Goal: Information Seeking & Learning: Learn about a topic

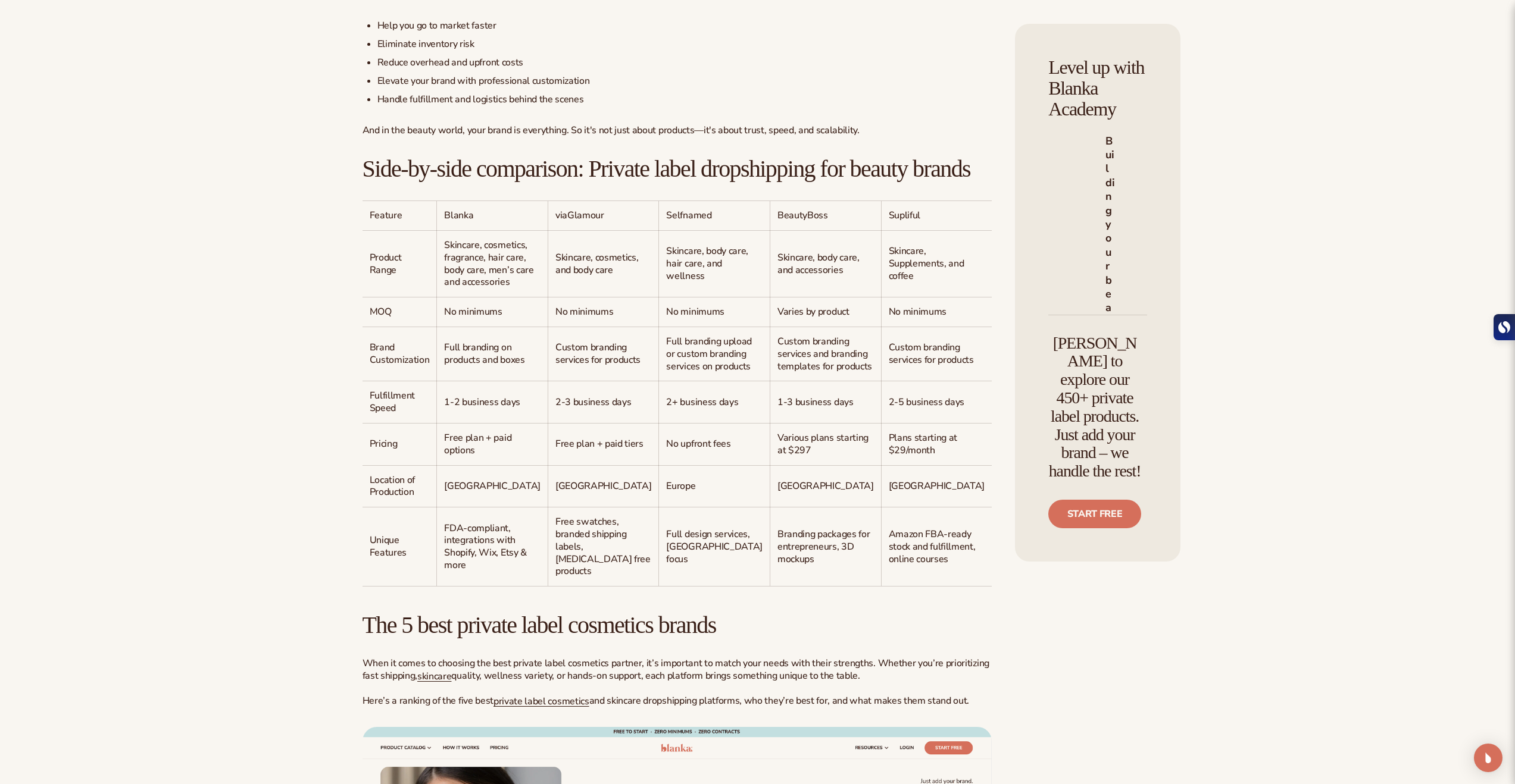
scroll to position [1022, 0]
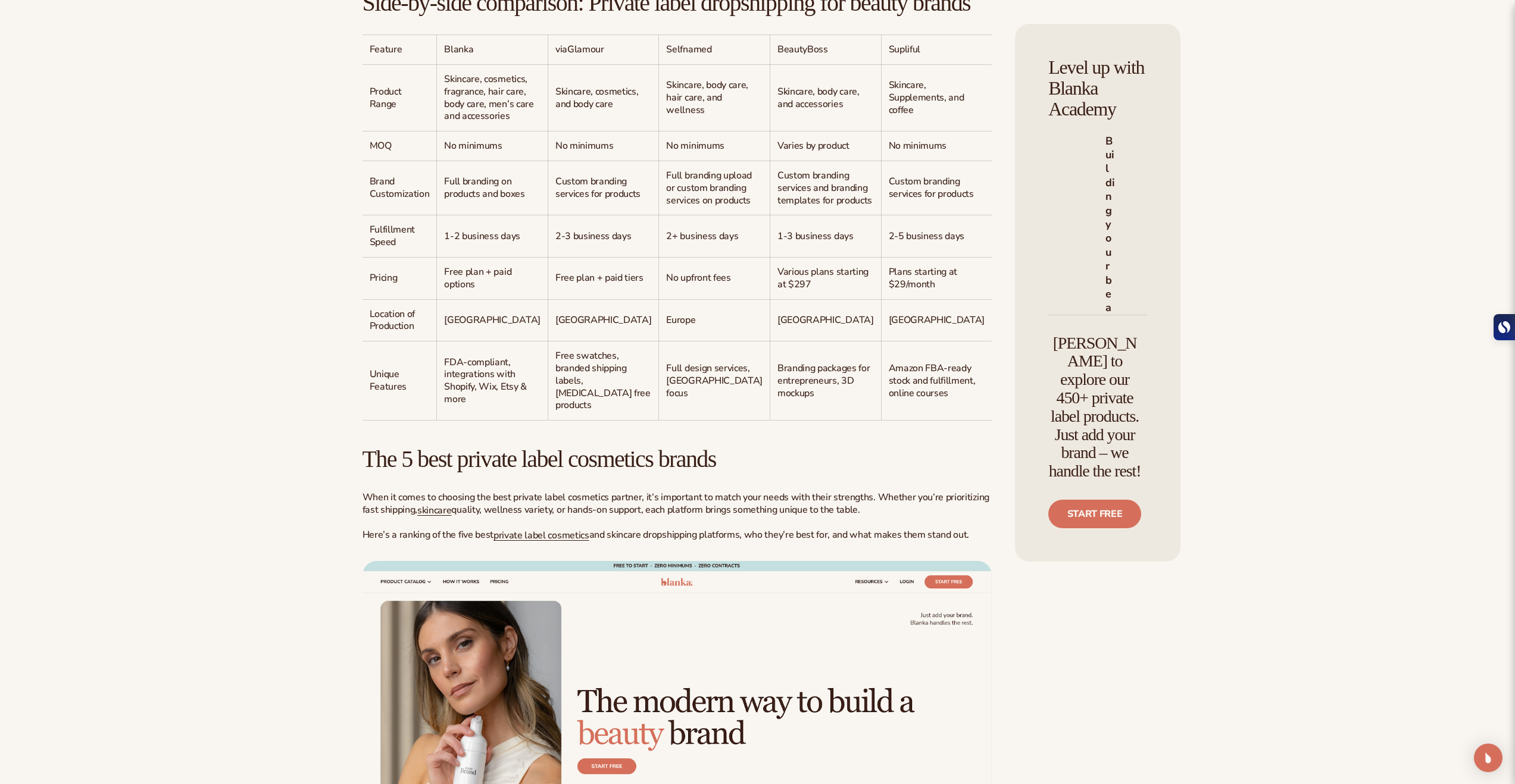
click at [407, 333] on span "Location of Production" at bounding box center [392, 320] width 46 height 25
click at [556, 326] on span "North America" at bounding box center [604, 320] width 96 height 13
click at [666, 326] on span "Europe" at bounding box center [680, 320] width 29 height 13
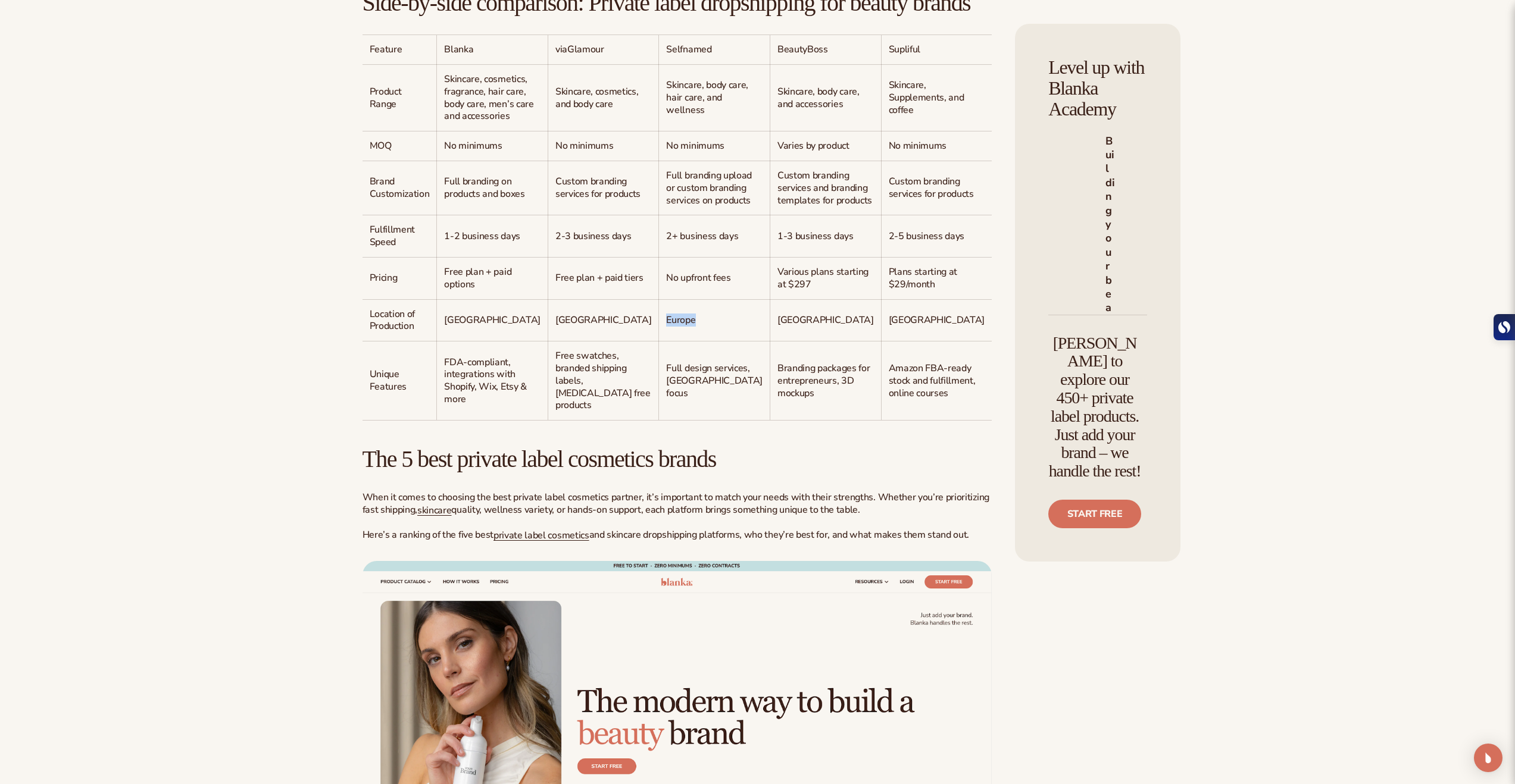
click at [666, 326] on span "Europe" at bounding box center [680, 320] width 29 height 13
click at [659, 341] on td "Europe" at bounding box center [714, 320] width 111 height 42
click at [666, 326] on span "Europe" at bounding box center [680, 320] width 29 height 13
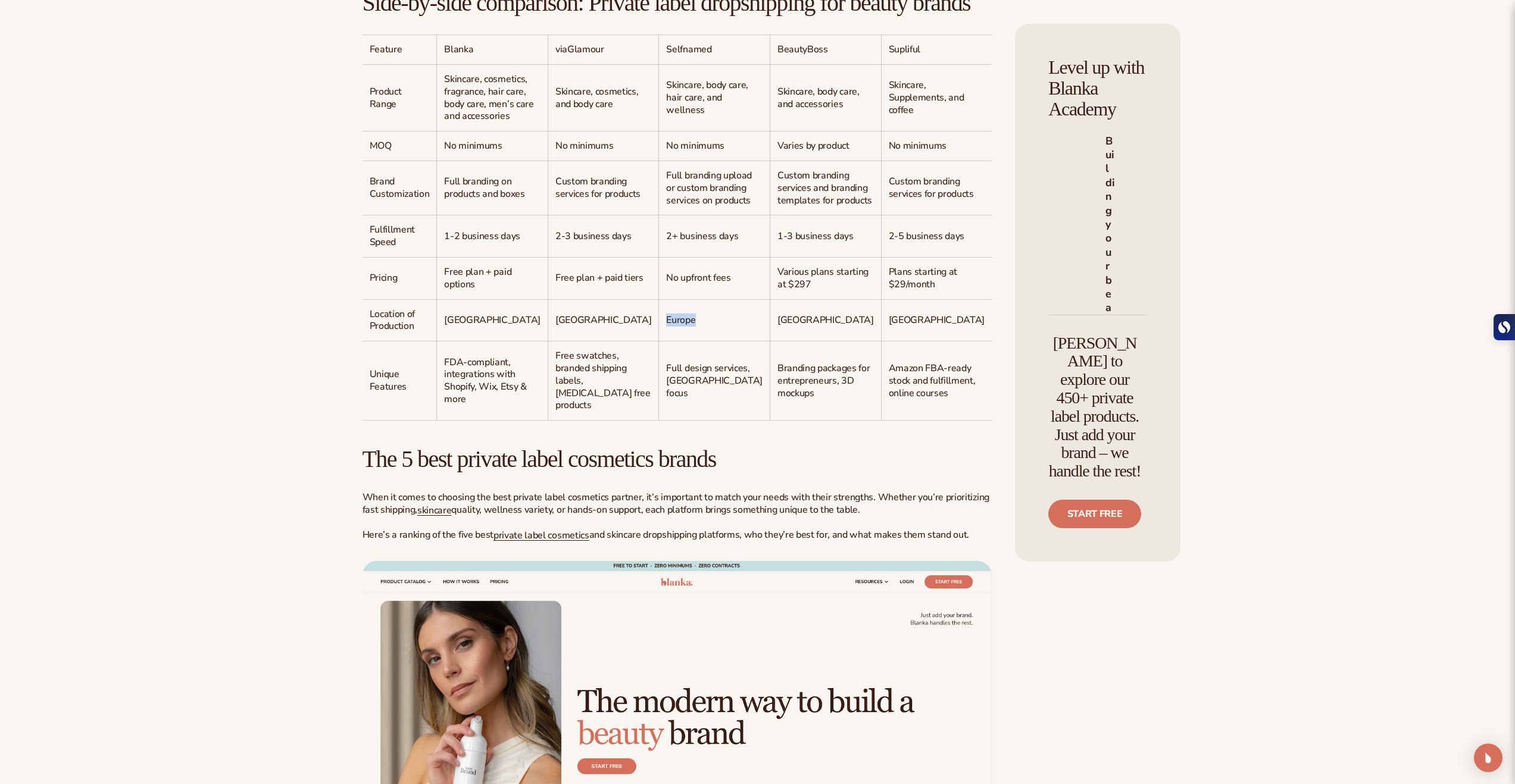
click at [666, 326] on span "Europe" at bounding box center [680, 320] width 29 height 13
click at [770, 341] on td "[GEOGRAPHIC_DATA]" at bounding box center [825, 320] width 111 height 42
click at [666, 326] on span "Europe" at bounding box center [680, 320] width 29 height 13
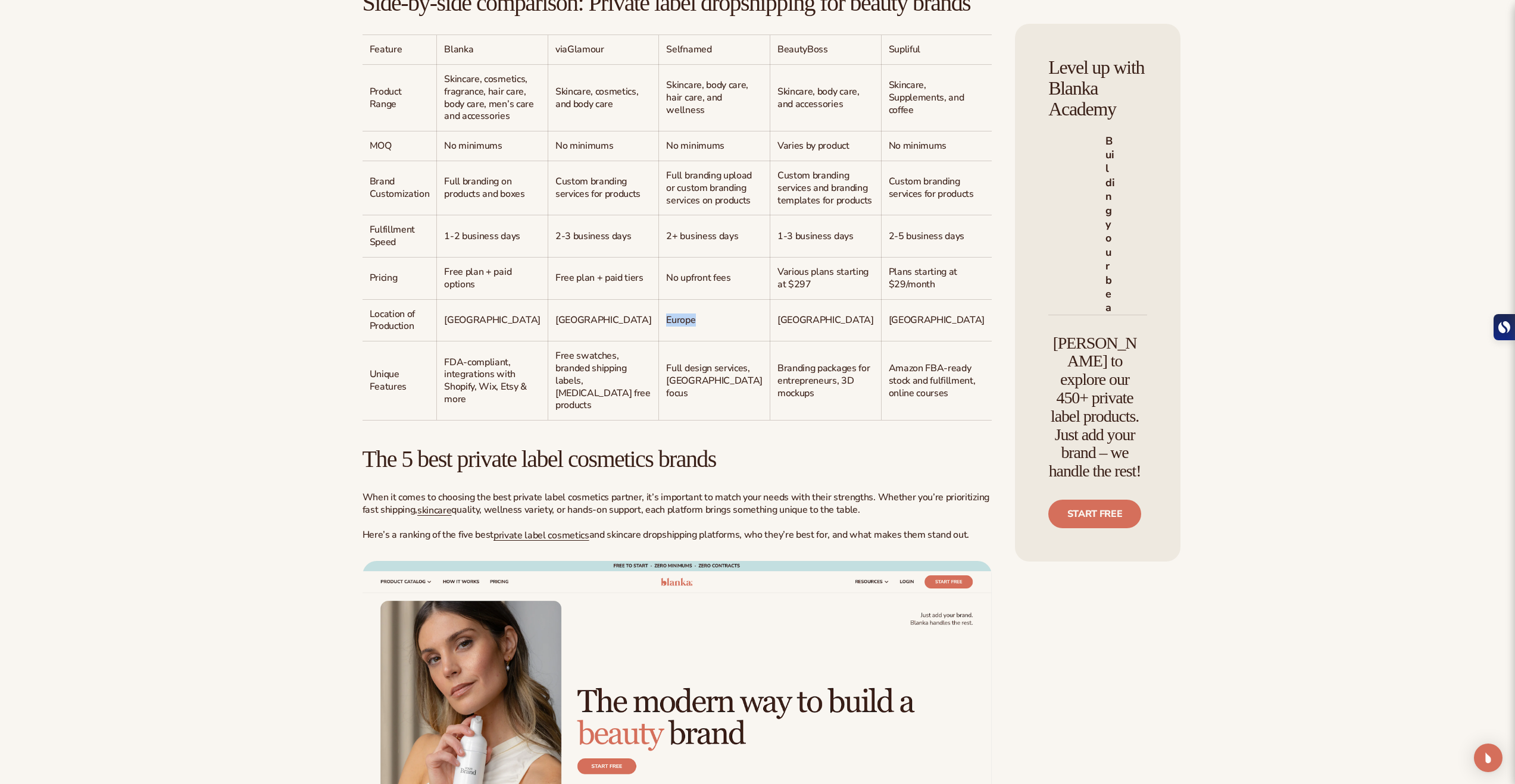
click at [666, 326] on span "Europe" at bounding box center [680, 320] width 29 height 13
click at [777, 326] on span "[GEOGRAPHIC_DATA]" at bounding box center [825, 320] width 96 height 13
click at [666, 326] on span "Europe" at bounding box center [680, 320] width 29 height 13
click at [400, 341] on td "Location of Production" at bounding box center [399, 320] width 74 height 42
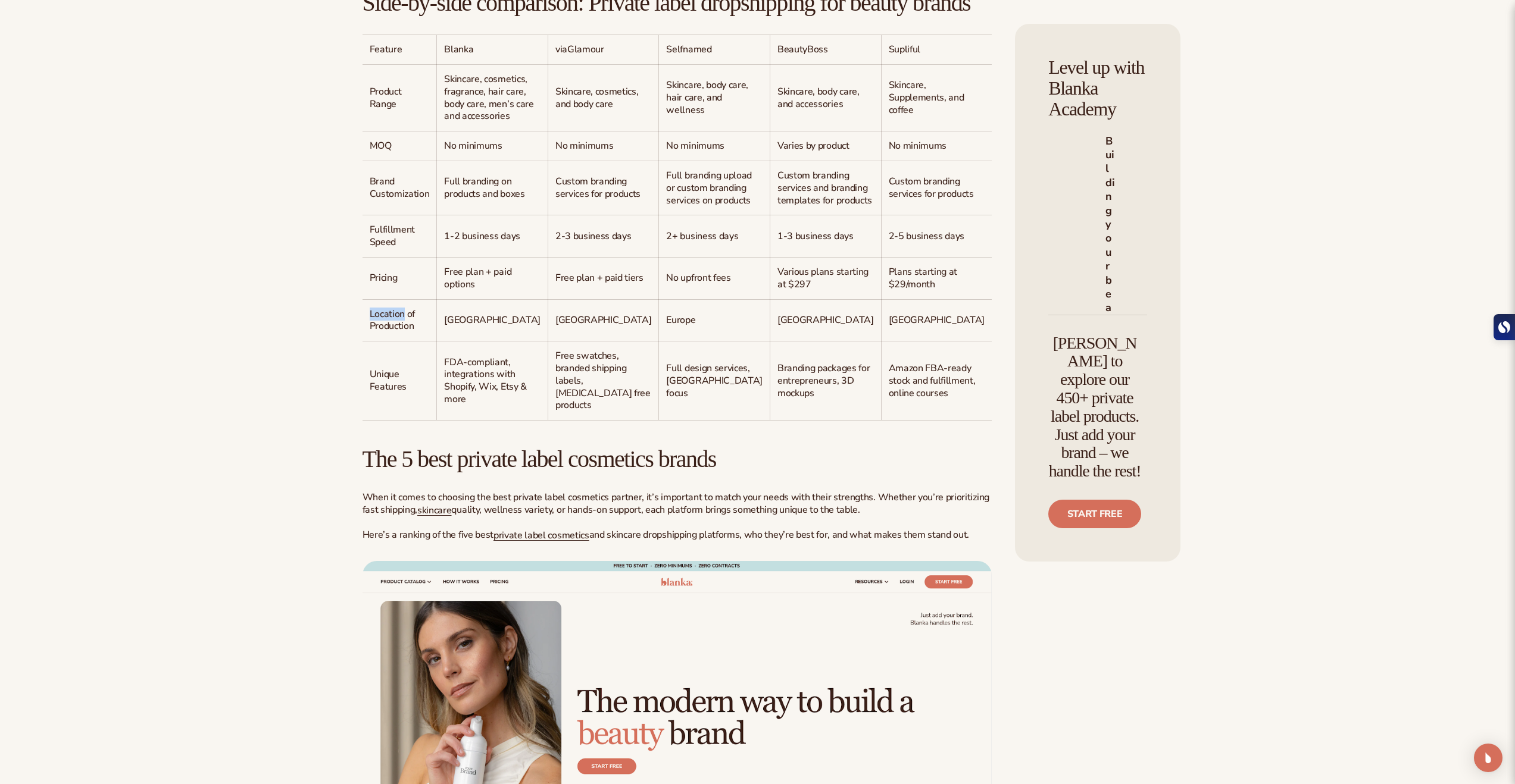
click at [400, 341] on td "Location of Production" at bounding box center [399, 320] width 74 height 42
click at [412, 333] on span "Location of Production" at bounding box center [392, 320] width 46 height 25
click at [397, 333] on span "Location of Production" at bounding box center [392, 320] width 46 height 25
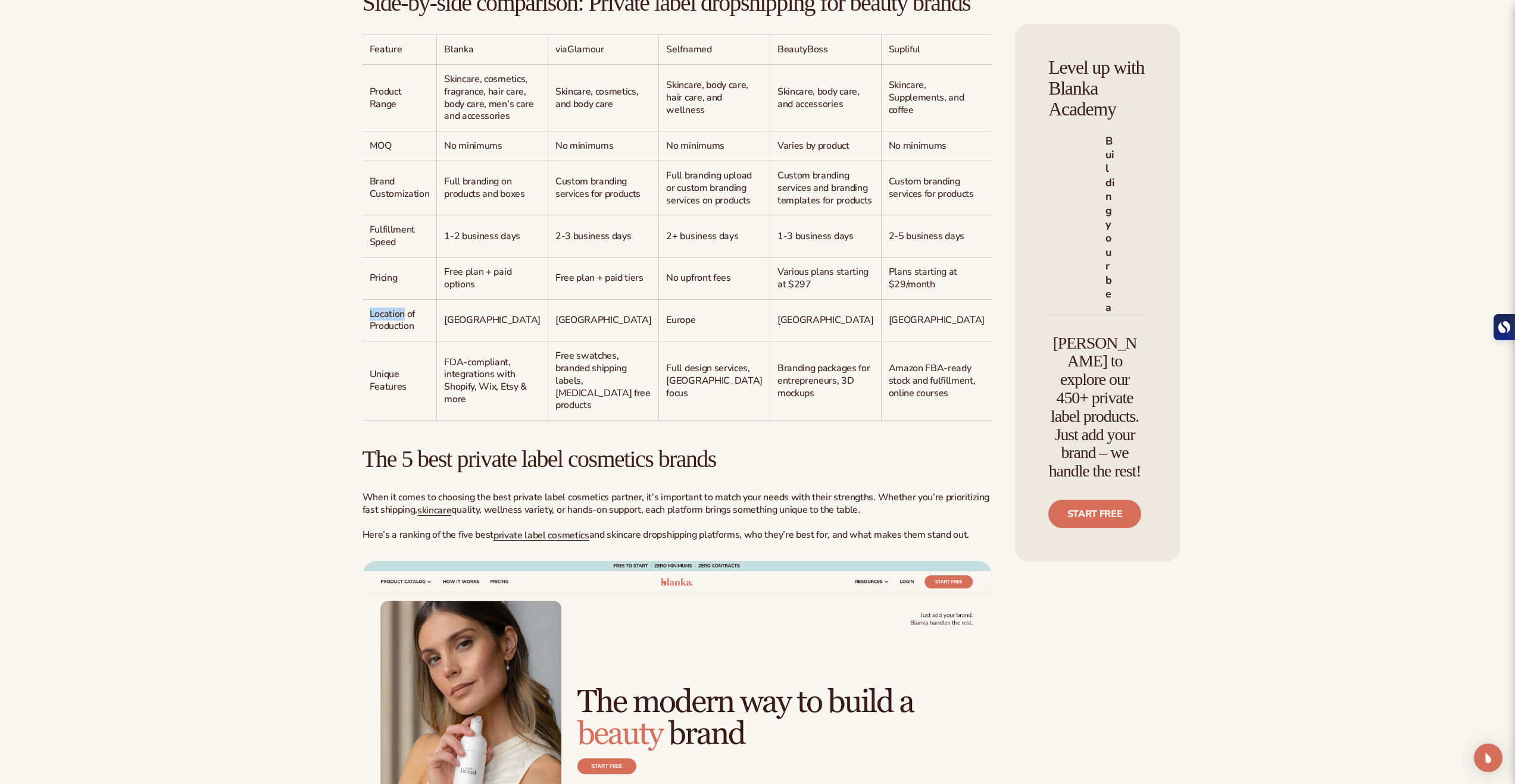
click at [404, 333] on span "Location of Production" at bounding box center [392, 320] width 46 height 25
click at [414, 341] on td "Location of Production" at bounding box center [399, 320] width 74 height 42
click at [770, 420] on td "Branding packages for entrepreneurs, 3D mockups" at bounding box center [825, 380] width 111 height 79
drag, startPoint x: 608, startPoint y: 563, endPoint x: 600, endPoint y: 605, distance: 42.8
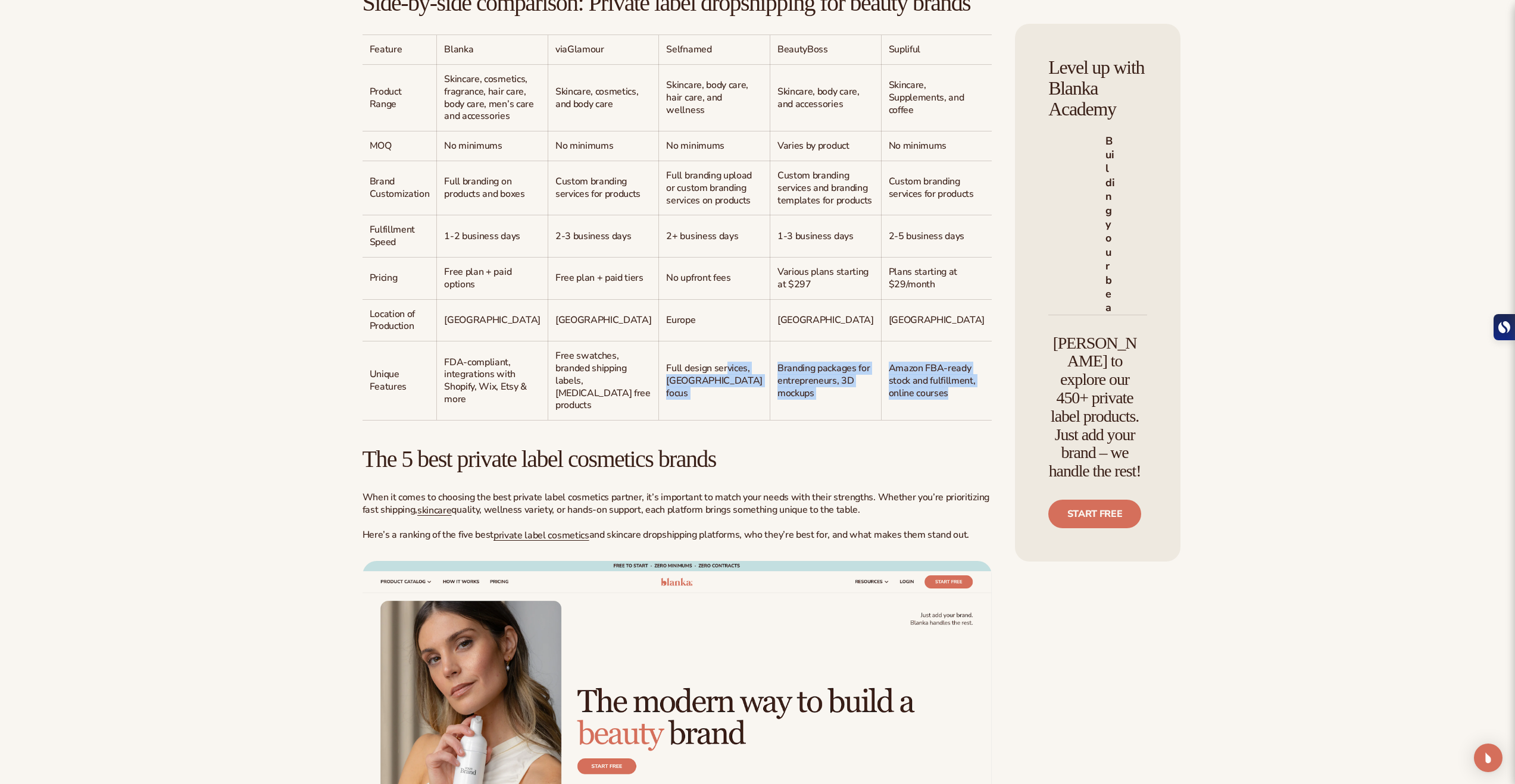
click at [659, 420] on td "Full design services, [GEOGRAPHIC_DATA] focus" at bounding box center [714, 380] width 111 height 79
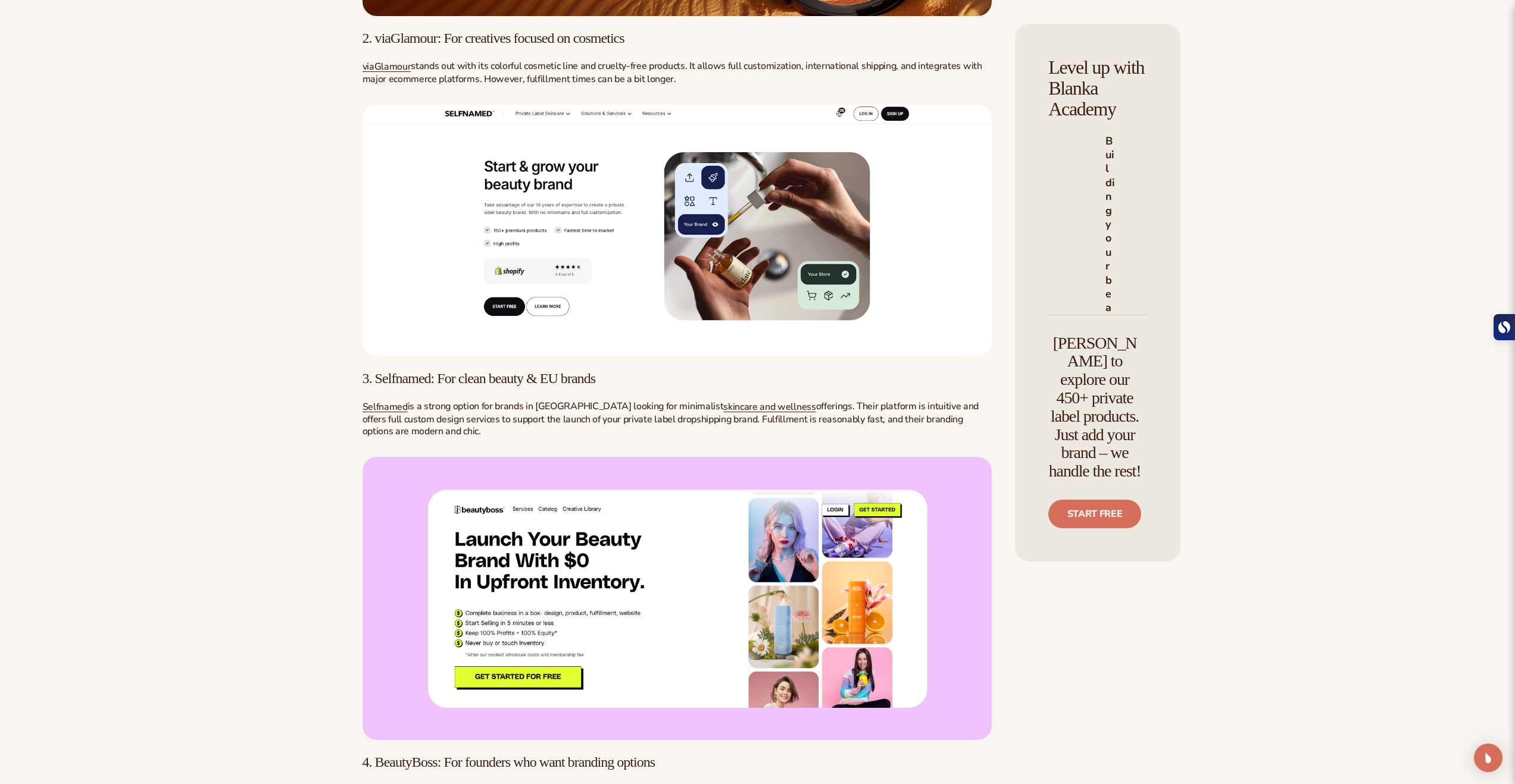
scroll to position [2277, 0]
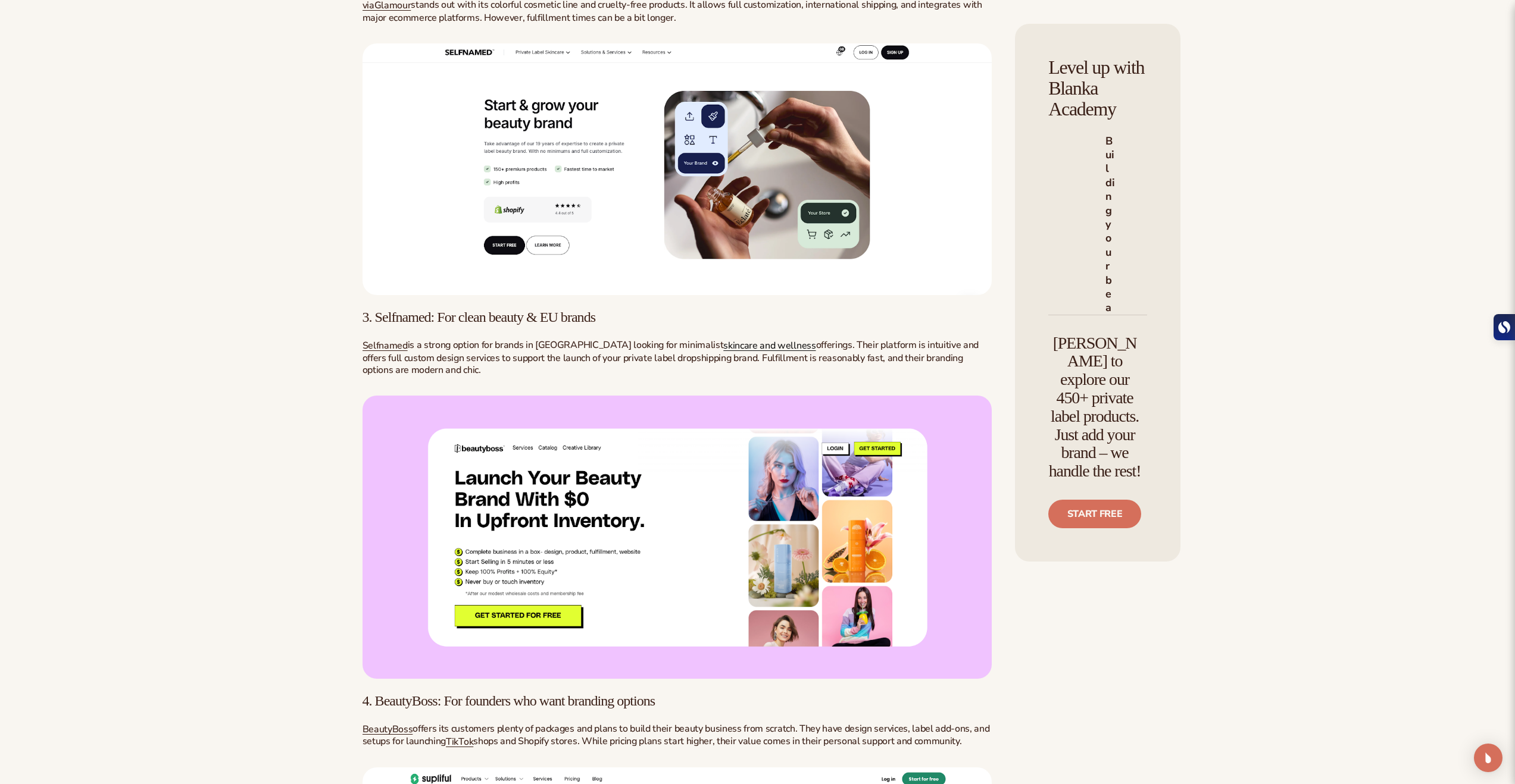
click at [723, 352] on span "skincare and wellness" at bounding box center [770, 346] width 92 height 13
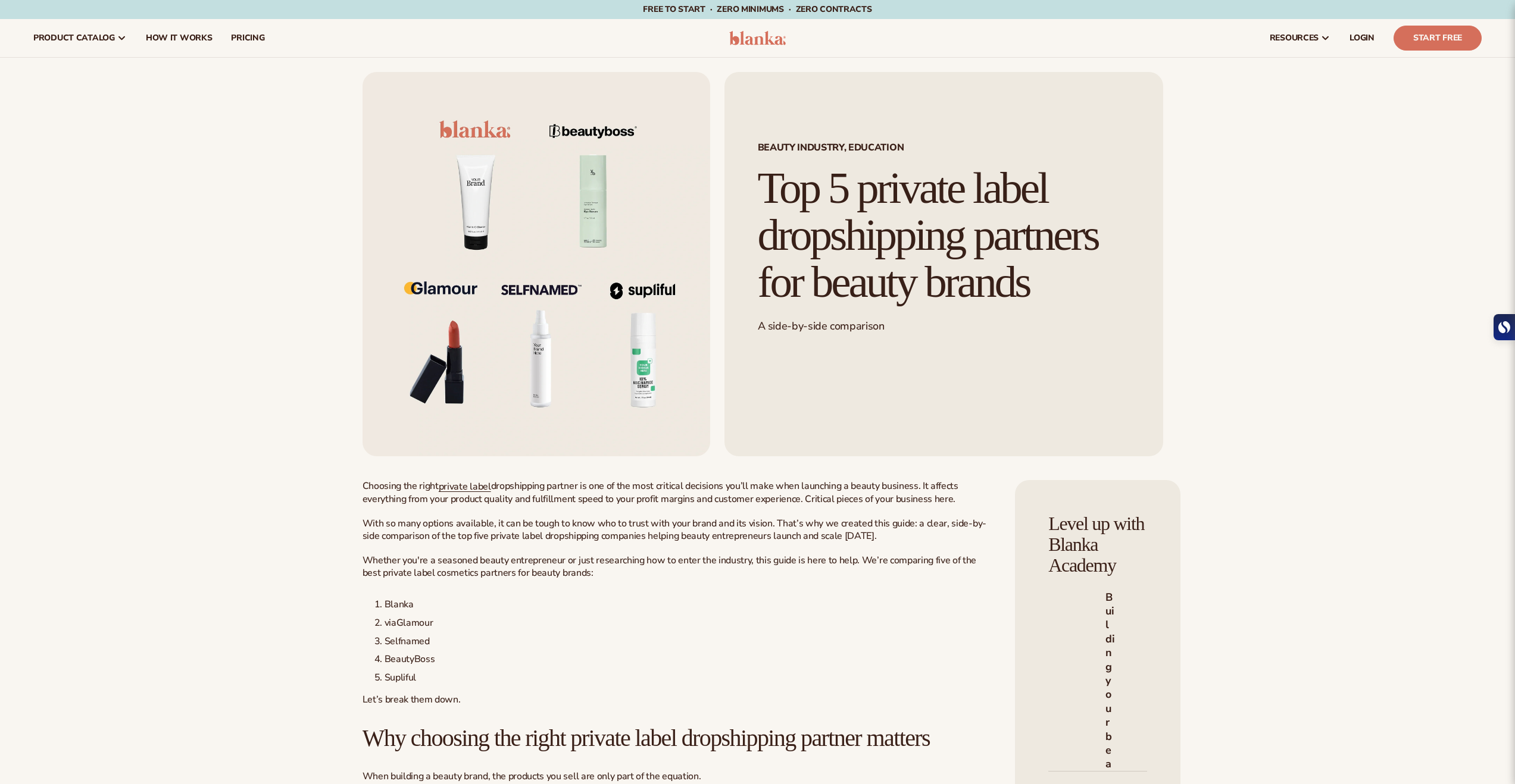
scroll to position [2277, 0]
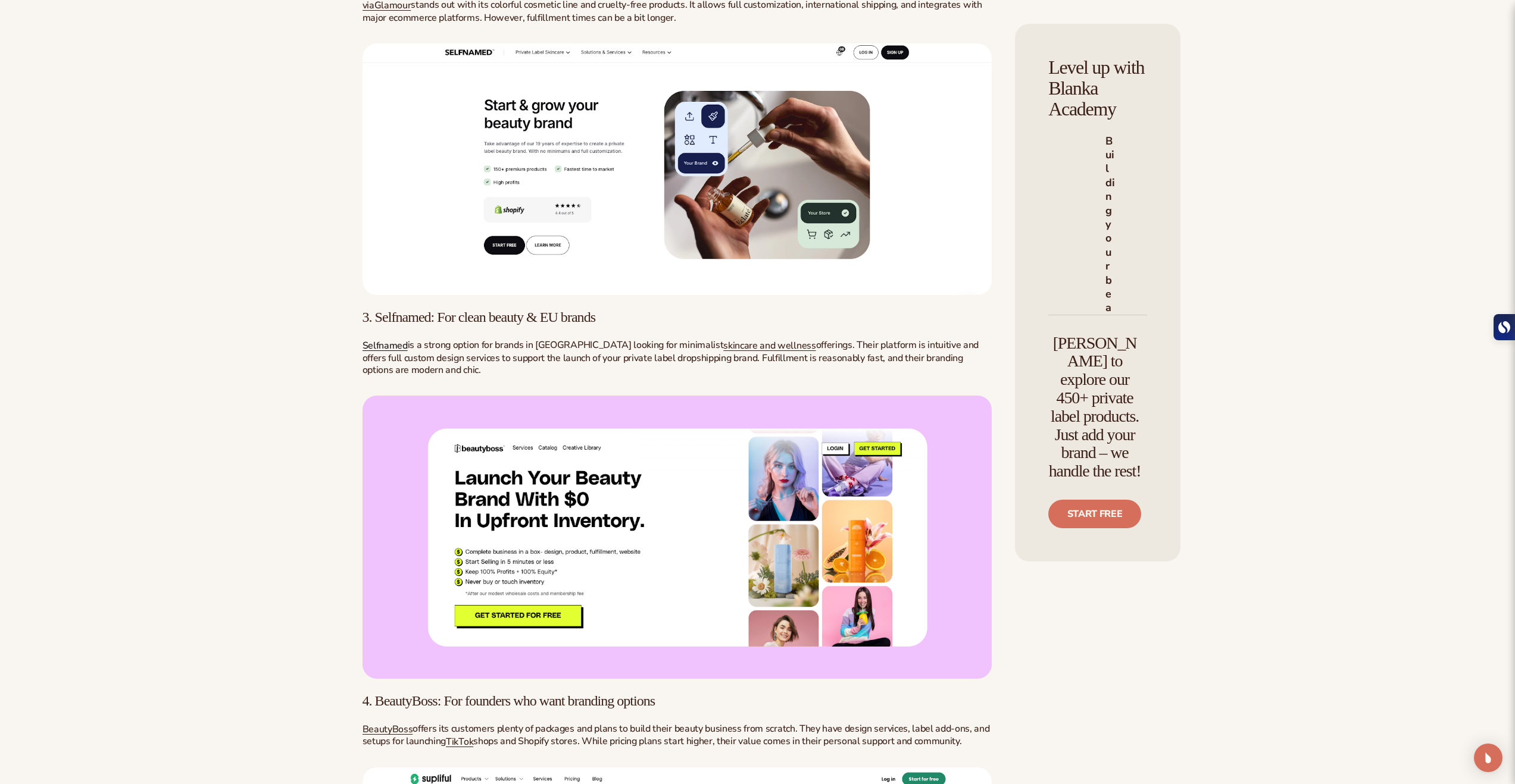
click at [386, 352] on span "Selfnamed" at bounding box center [385, 346] width 46 height 13
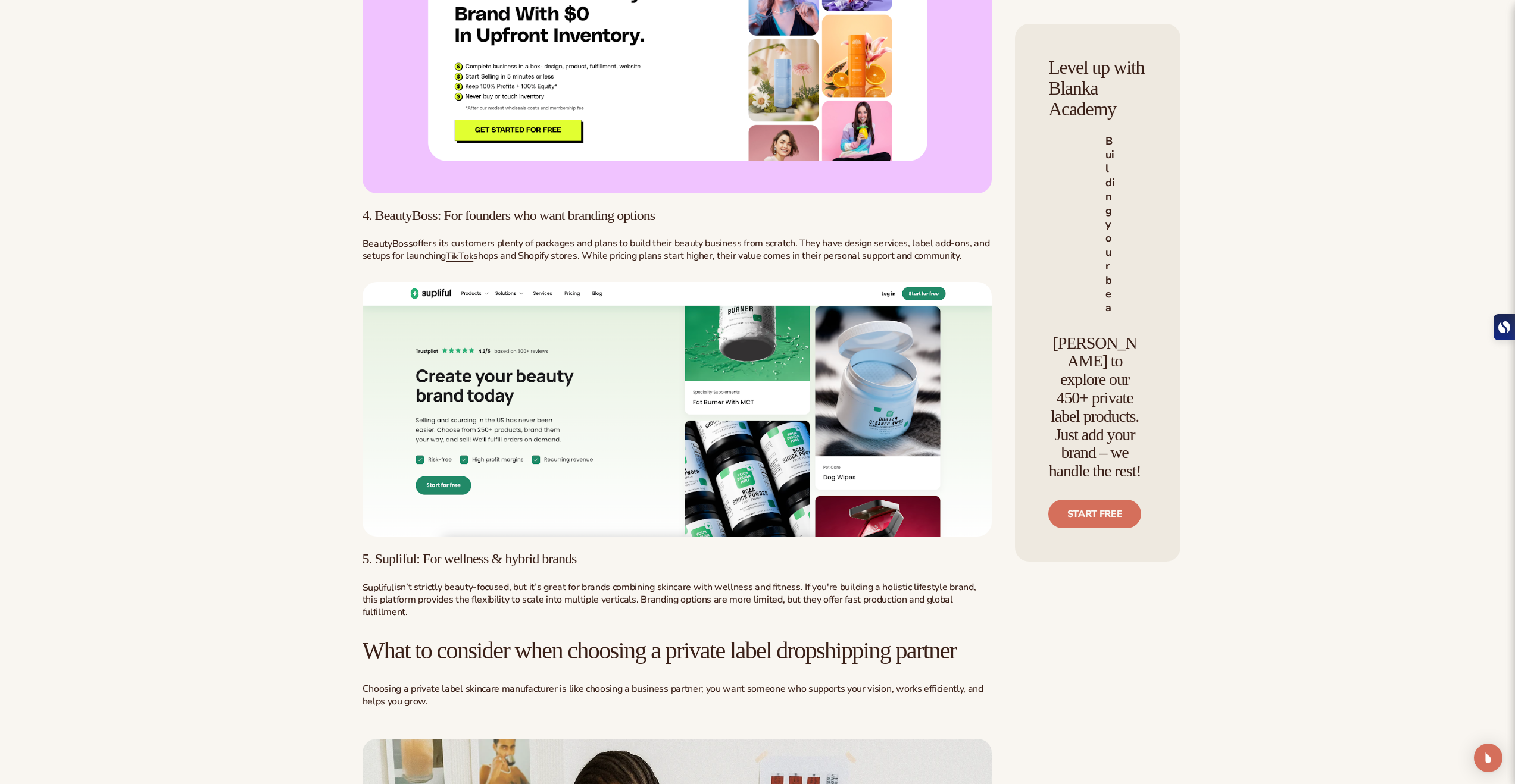
scroll to position [2770, 0]
